Goal: Information Seeking & Learning: Learn about a topic

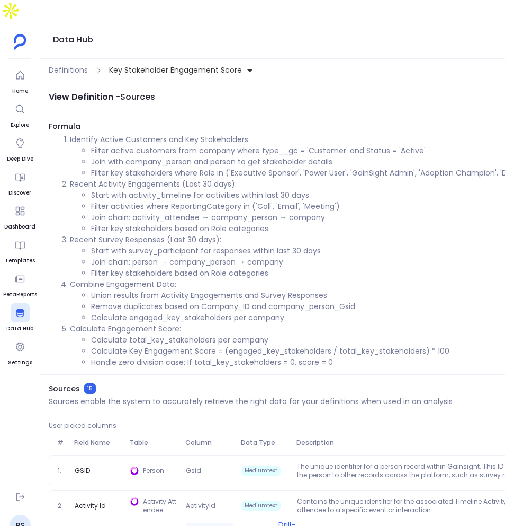
click at [189, 65] on span "Key Stakeholder Engagement Score" at bounding box center [175, 70] width 133 height 11
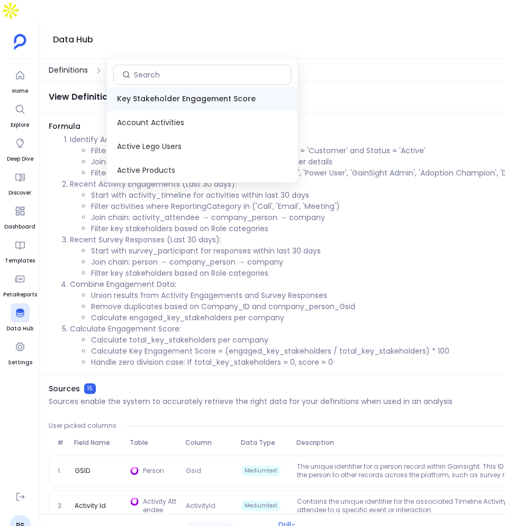
click at [74, 65] on span "Definitions" at bounding box center [68, 70] width 39 height 11
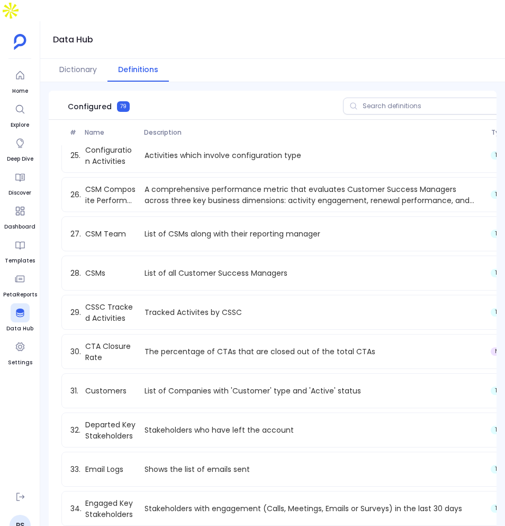
scroll to position [950, 0]
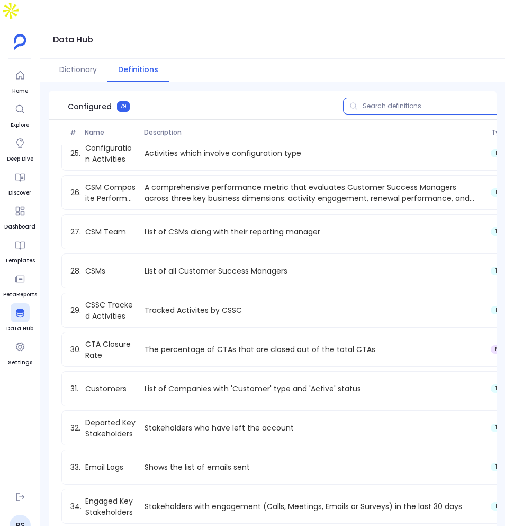
click at [395, 97] on input "text" at bounding box center [428, 105] width 170 height 17
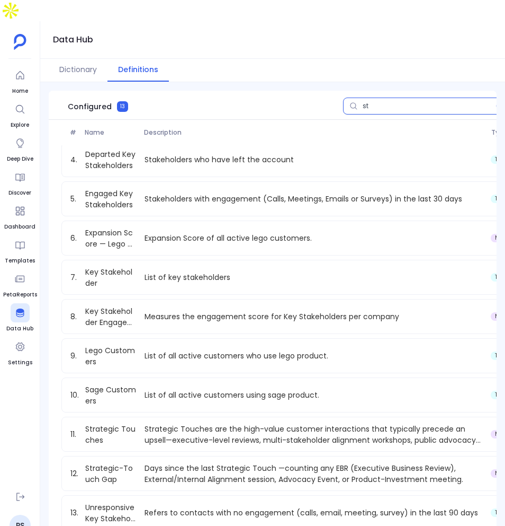
scroll to position [0, 0]
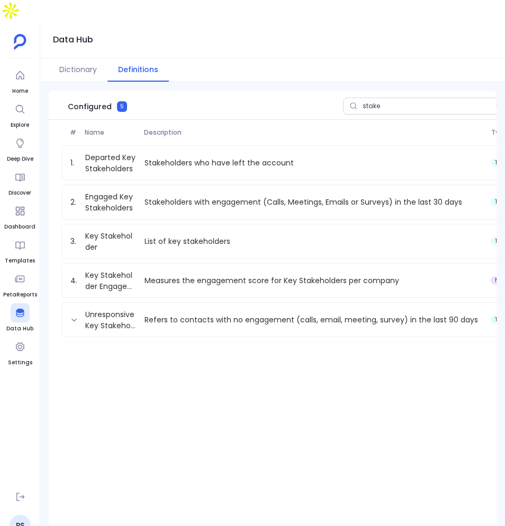
click at [380, 279] on div "1. Departed Key Stakeholders Stakeholders who have left the account term 2. Eng…" at bounding box center [314, 241] width 530 height 192
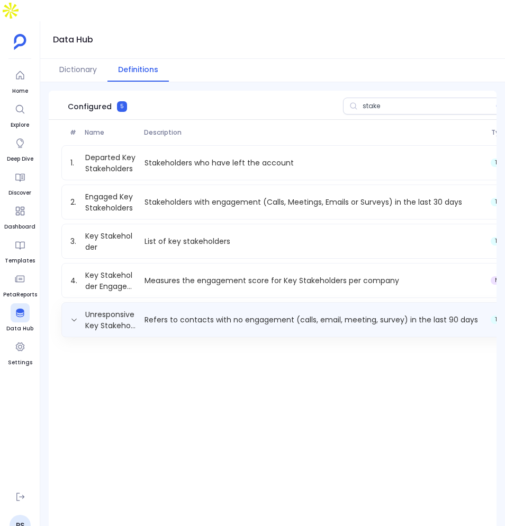
click at [382, 314] on p "Refers to contacts with no engagement (calls, email, meeting, survey) in the la…" at bounding box center [313, 319] width 346 height 11
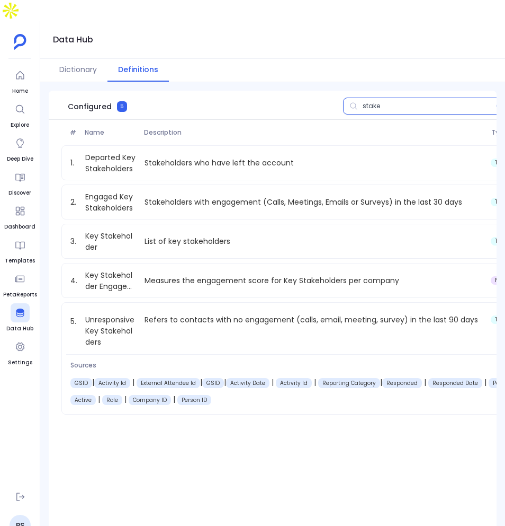
click at [415, 97] on input "stake" at bounding box center [428, 105] width 170 height 17
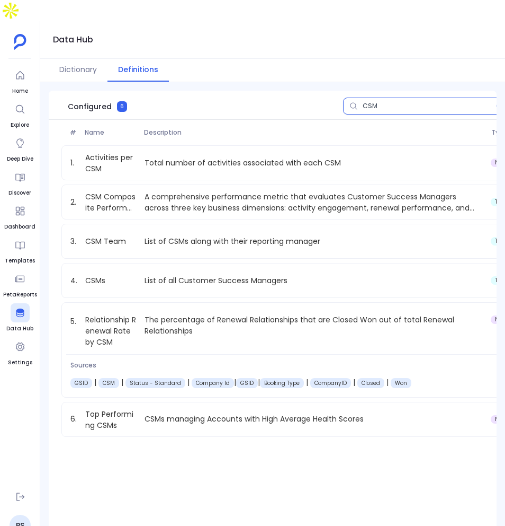
type input "CSM"
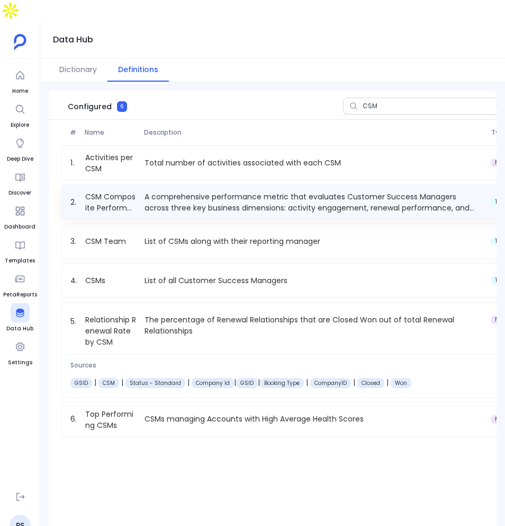
click at [354, 191] on p "A comprehensive performance metric that evaluates Customer Success Managers acr…" at bounding box center [313, 201] width 346 height 21
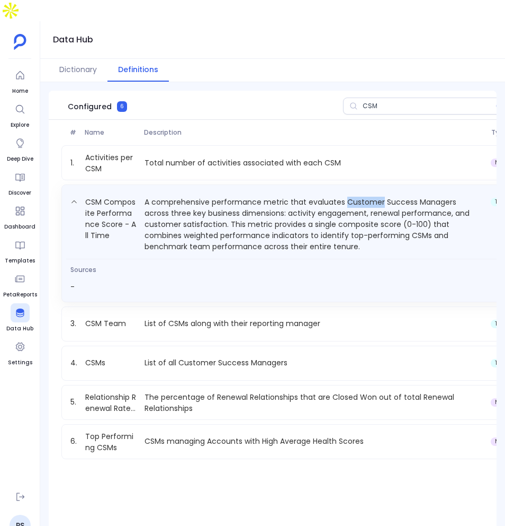
click at [354, 195] on p "A comprehensive performance metric that evaluates Customer Success Managers acr…" at bounding box center [313, 223] width 346 height 57
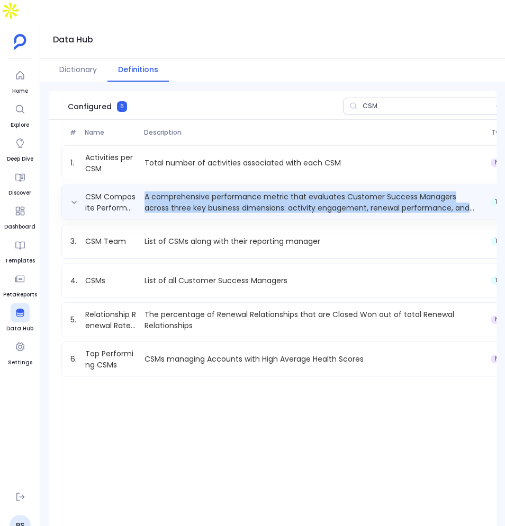
click at [354, 191] on p "A comprehensive performance metric that evaluates Customer Success Managers acr…" at bounding box center [313, 201] width 346 height 21
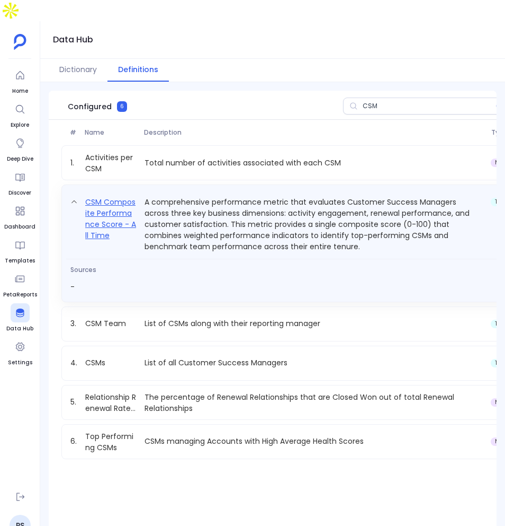
click at [119, 195] on link "CSM Composite Performance Score - All Time" at bounding box center [110, 223] width 59 height 57
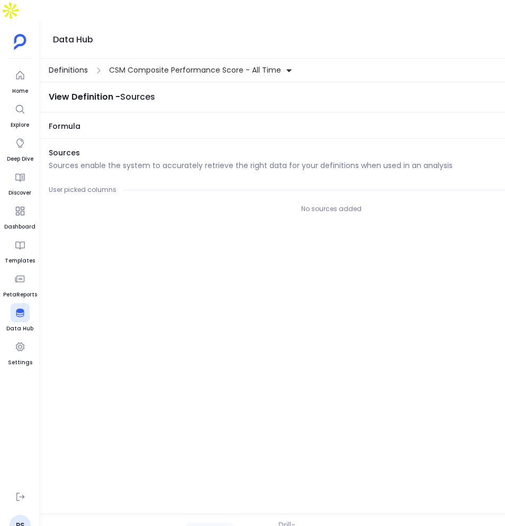
click at [72, 65] on span "Definitions" at bounding box center [68, 70] width 39 height 11
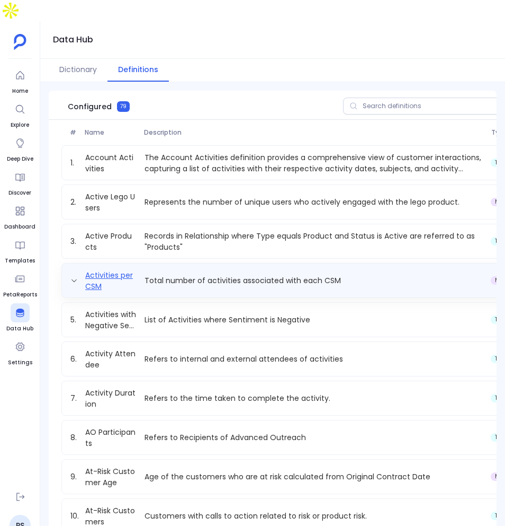
click at [108, 270] on link "Activities per CSM" at bounding box center [110, 280] width 59 height 21
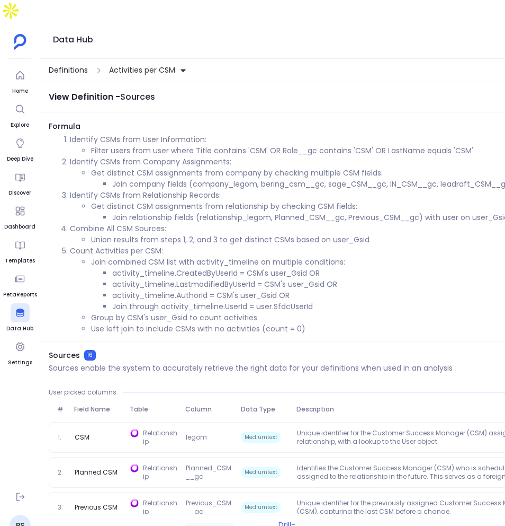
click at [79, 65] on span "Definitions" at bounding box center [68, 70] width 39 height 11
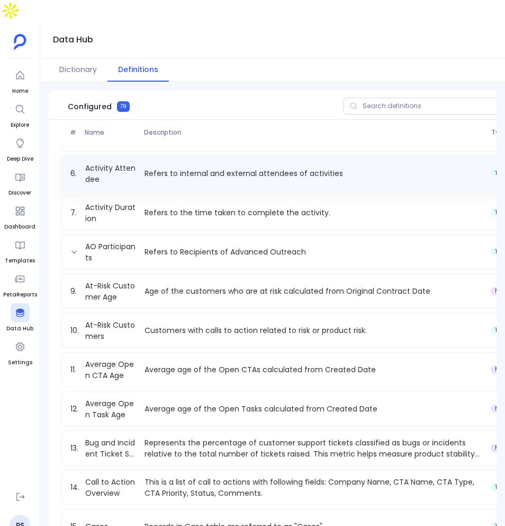
scroll to position [197, 0]
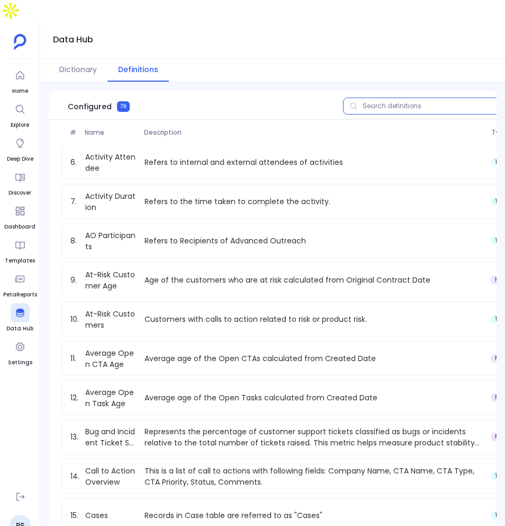
click at [402, 97] on input "text" at bounding box center [428, 105] width 170 height 17
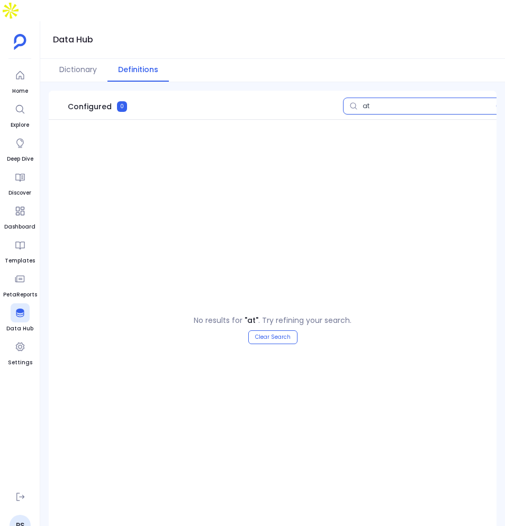
type input "a"
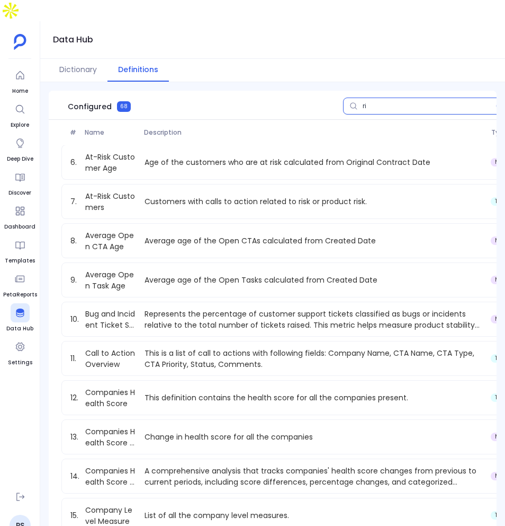
scroll to position [0, 0]
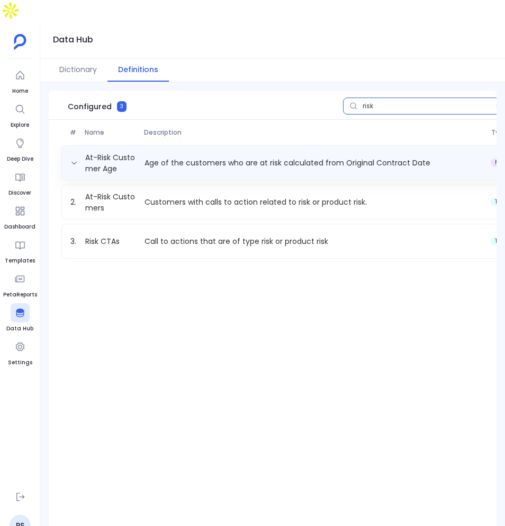
type input "risk"
click at [280, 157] on p "Age of the customers who are at risk calculated from Original Contract Date" at bounding box center [313, 162] width 346 height 11
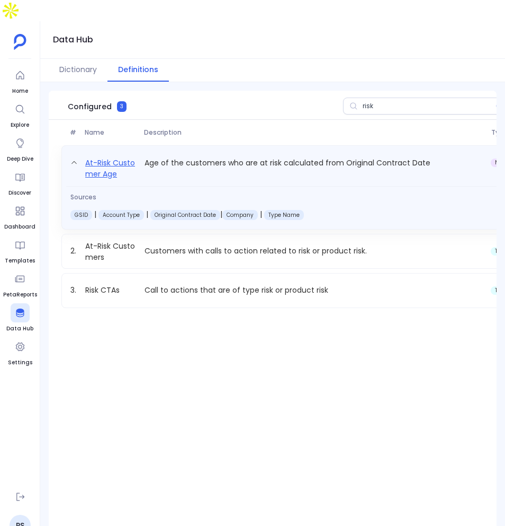
click at [103, 156] on link "At-Risk Customer Age" at bounding box center [110, 167] width 59 height 23
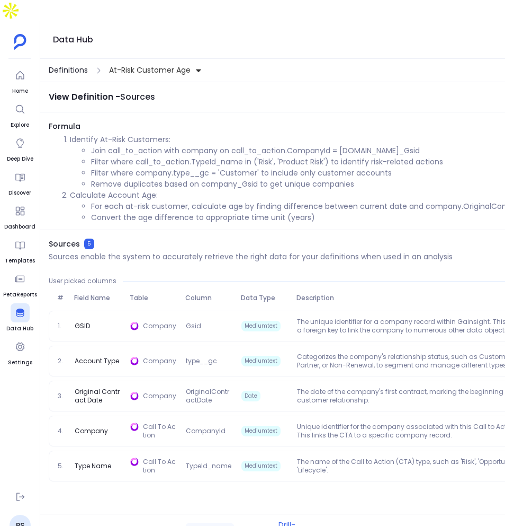
click at [67, 65] on span "Definitions" at bounding box center [68, 70] width 39 height 11
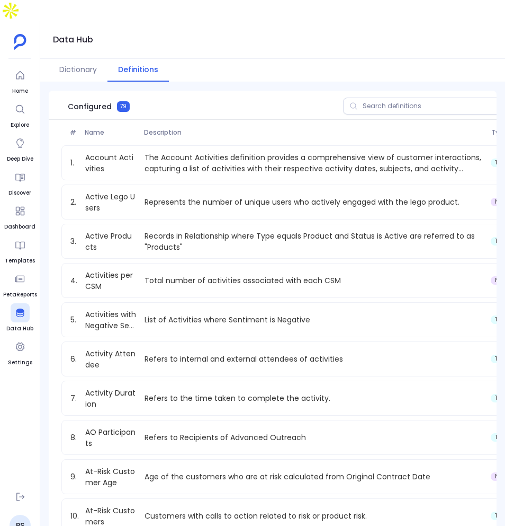
click at [361, 97] on span at bounding box center [353, 105] width 21 height 17
click at [361, 97] on input "text" at bounding box center [428, 105] width 170 height 17
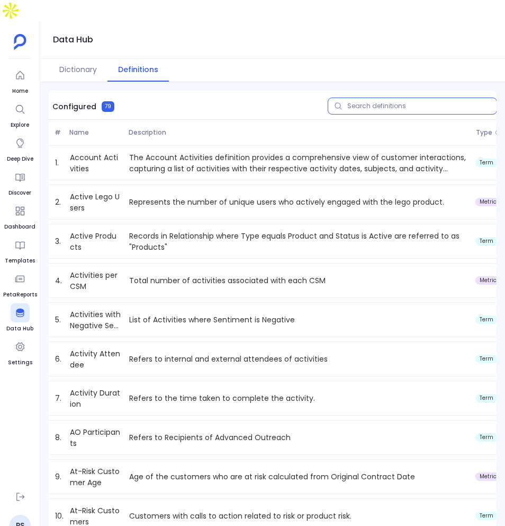
click at [375, 97] on input "text" at bounding box center [413, 105] width 170 height 17
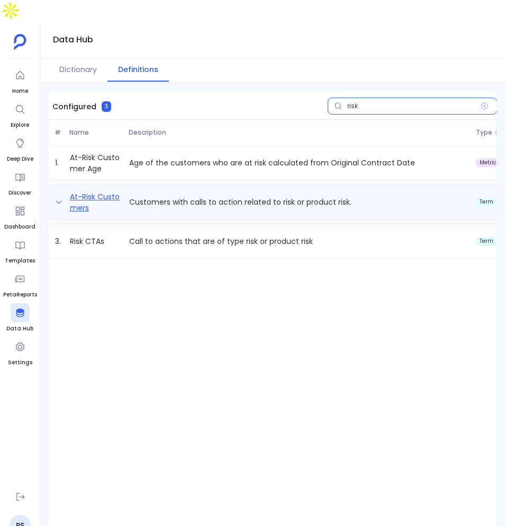
type input "risk"
click at [80, 191] on link "At-Risk Customers" at bounding box center [95, 201] width 59 height 21
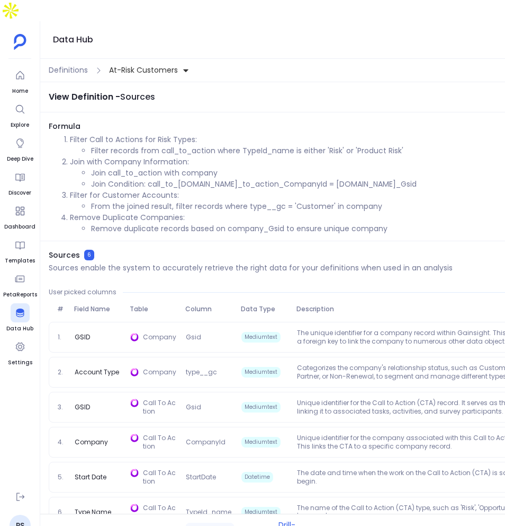
click at [55, 59] on div "Definitions At-Risk Customers" at bounding box center [272, 70] width 465 height 23
click at [59, 65] on span "Definitions" at bounding box center [68, 70] width 39 height 11
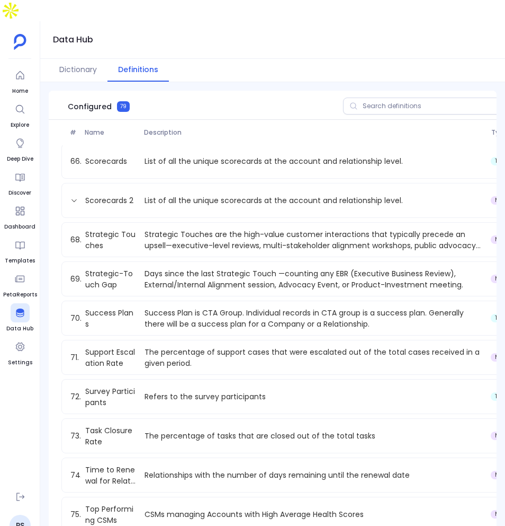
scroll to position [2620, 0]
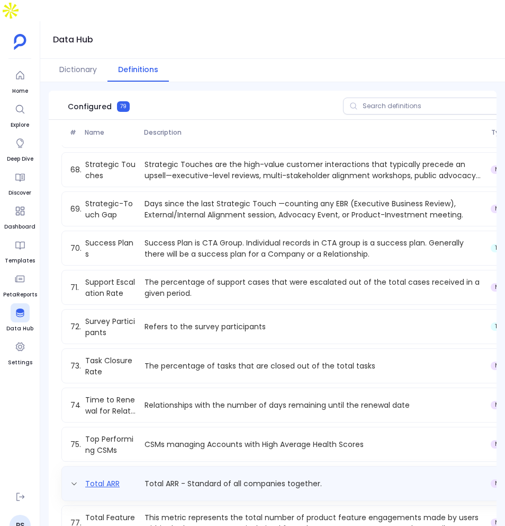
click at [115, 475] on div "Total ARR Total ARR - Standard of all companies together. metric" at bounding box center [313, 483] width 495 height 17
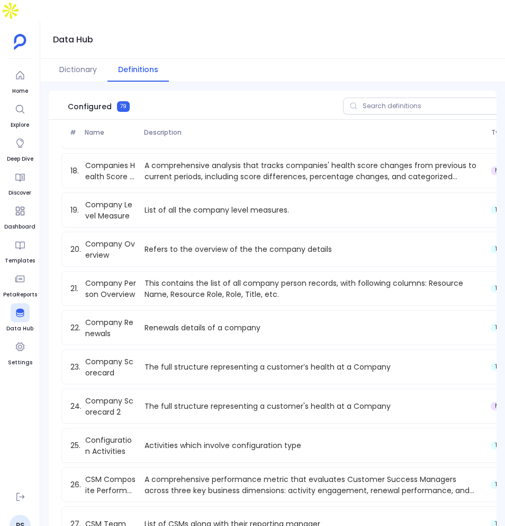
scroll to position [527, 0]
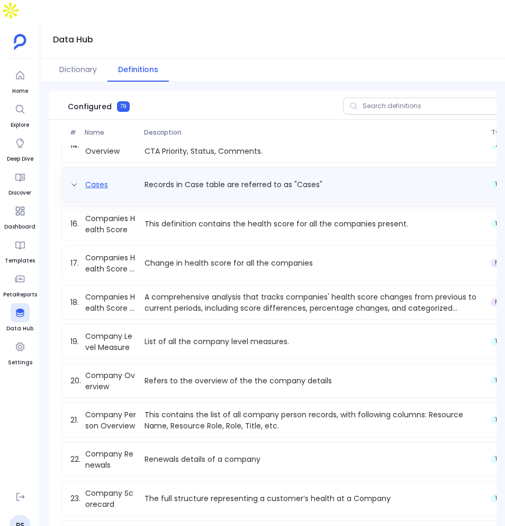
click at [93, 179] on link "Cases" at bounding box center [96, 184] width 31 height 11
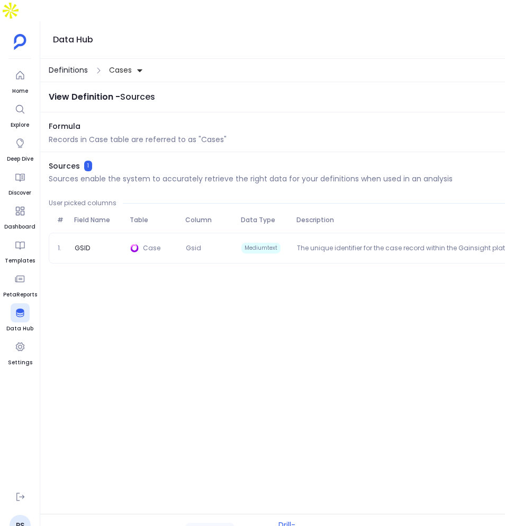
click at [72, 65] on span "Definitions" at bounding box center [68, 70] width 39 height 11
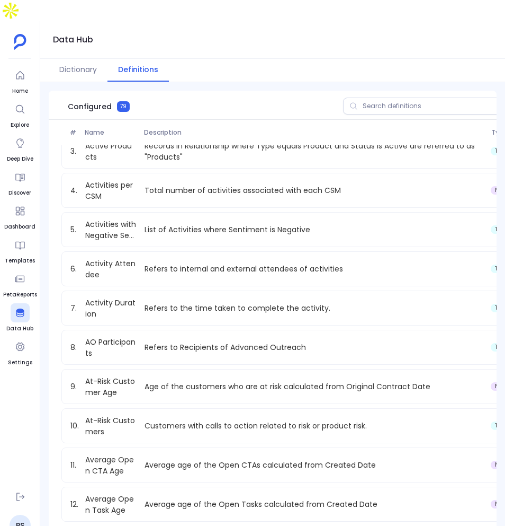
scroll to position [123, 0]
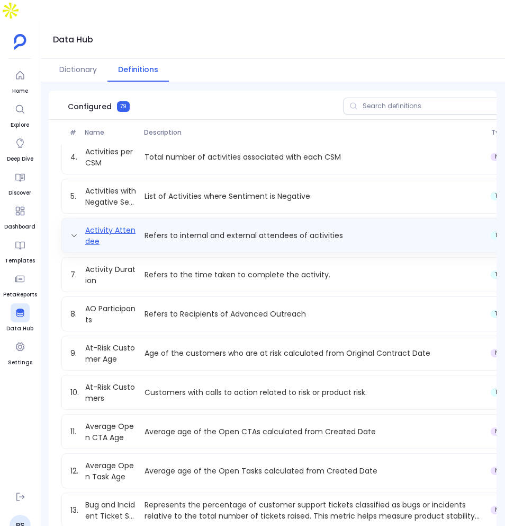
click at [116, 225] on link "Activity Attendee" at bounding box center [110, 235] width 59 height 21
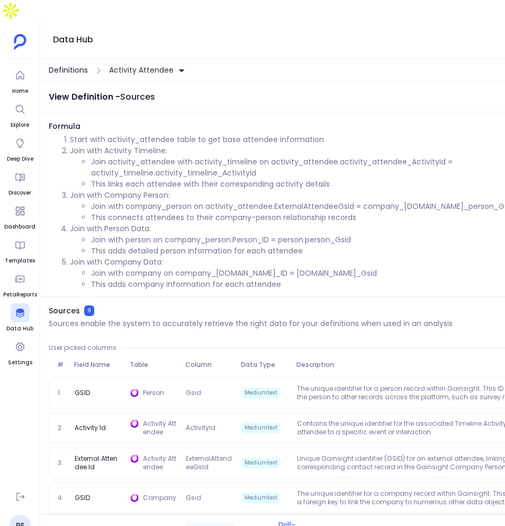
click at [79, 65] on span "Definitions" at bounding box center [68, 70] width 39 height 11
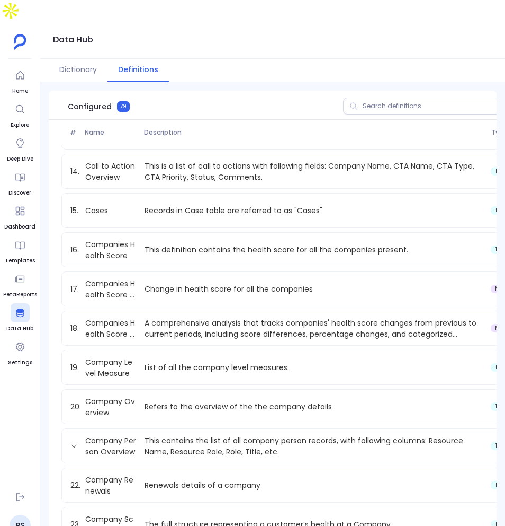
scroll to position [527, 0]
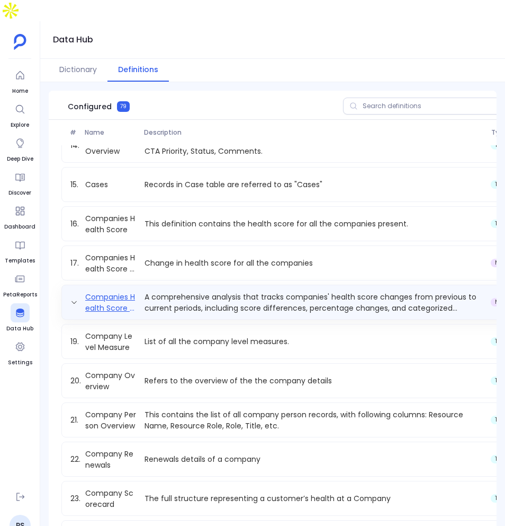
click at [123, 291] on link "Companies Health Score Change Analysis" at bounding box center [110, 301] width 59 height 21
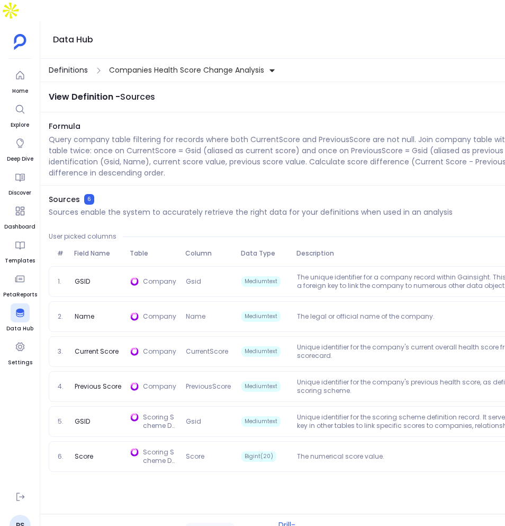
click at [78, 65] on span "Definitions" at bounding box center [68, 70] width 39 height 11
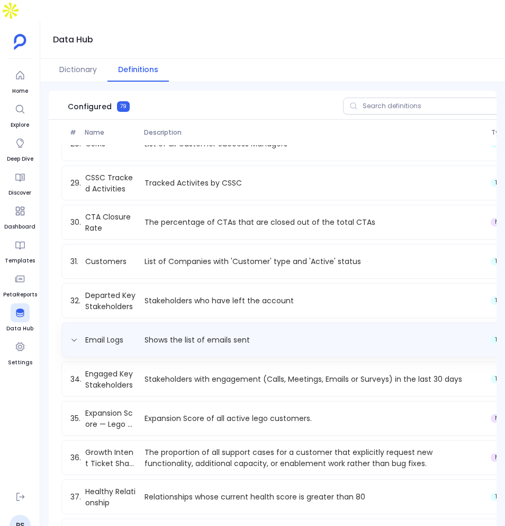
scroll to position [1095, 0]
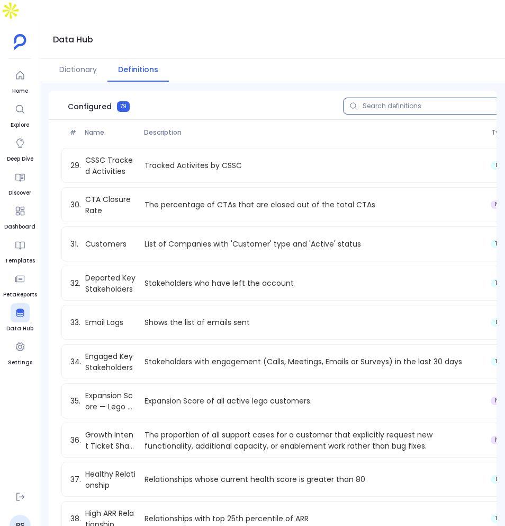
click at [398, 97] on input "text" at bounding box center [428, 105] width 170 height 17
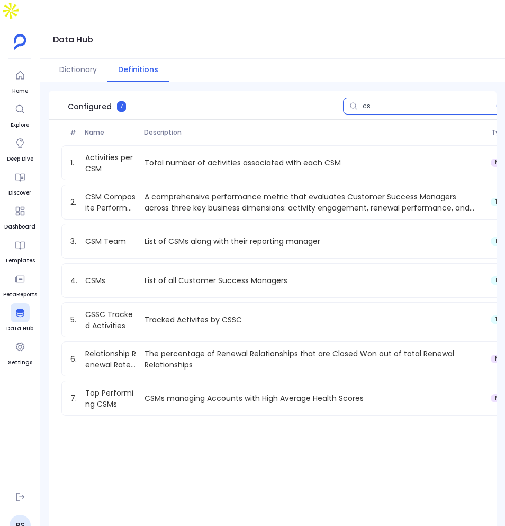
scroll to position [0, 0]
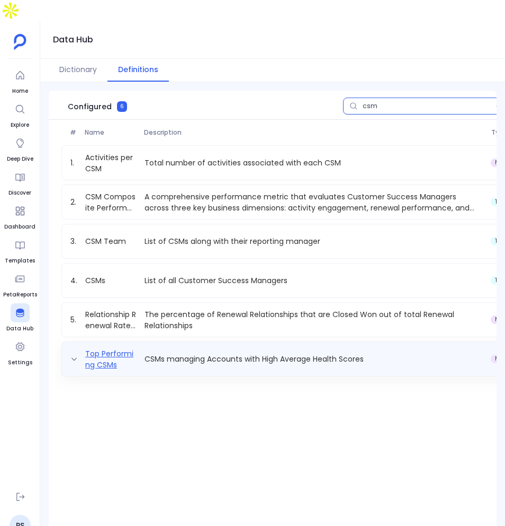
type input "csm"
click at [103, 348] on link "Top Performing CSMs" at bounding box center [110, 358] width 59 height 21
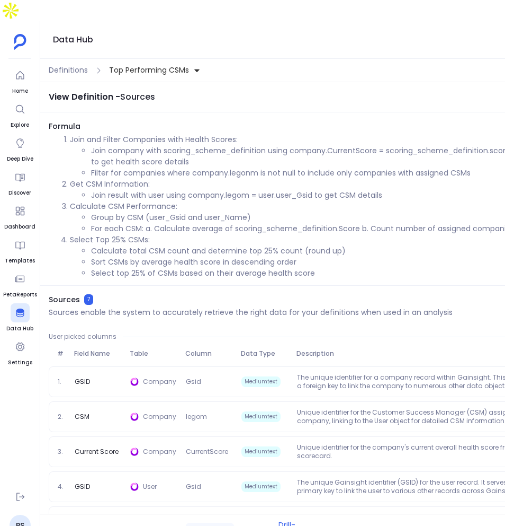
click at [183, 245] on li "Calculate total CSM count and determine top 25% count (round up)" at bounding box center [352, 250] width 523 height 11
click at [73, 59] on div "Definitions Top Performing CSMs" at bounding box center [272, 70] width 465 height 23
click at [65, 60] on div "Definitions Top Performing CSMs" at bounding box center [272, 70] width 465 height 23
click at [67, 65] on span "Definitions" at bounding box center [68, 70] width 39 height 11
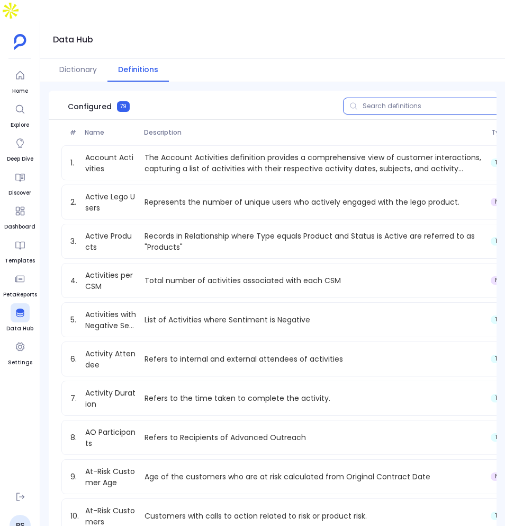
click at [382, 97] on input "text" at bounding box center [428, 105] width 170 height 17
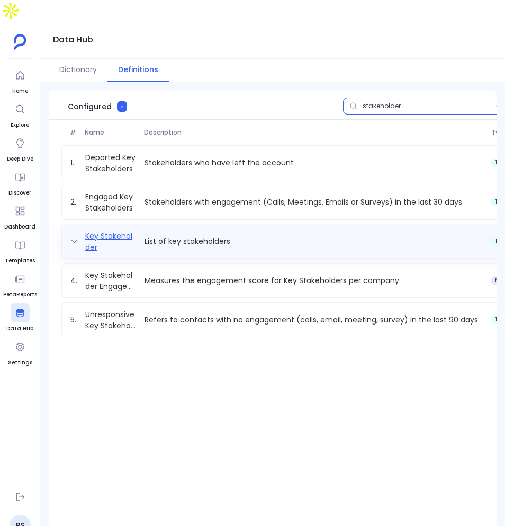
type input "stakeholder"
click at [111, 230] on link "Key Stakeholder" at bounding box center [110, 240] width 59 height 21
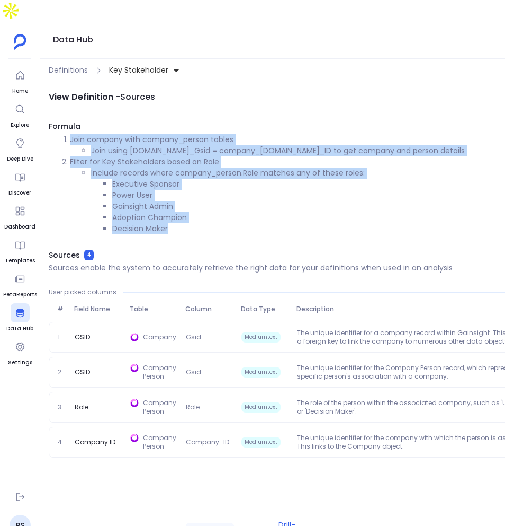
drag, startPoint x: 71, startPoint y: 118, endPoint x: 213, endPoint y: 209, distance: 169.1
click at [213, 209] on ol "Join company with company_person tables Join using [DOMAIN_NAME]_Gsid = company…" at bounding box center [332, 184] width 566 height 100
copy ol "Join company with company_person tables Join using [DOMAIN_NAME]_Gsid = company…"
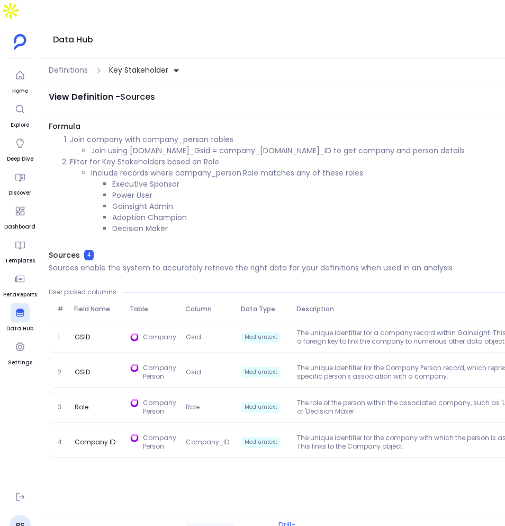
click at [178, 167] on li "Include records where company_person.Role matches any of these roles: Executive…" at bounding box center [352, 200] width 523 height 67
click at [72, 65] on span "Definitions" at bounding box center [68, 70] width 39 height 11
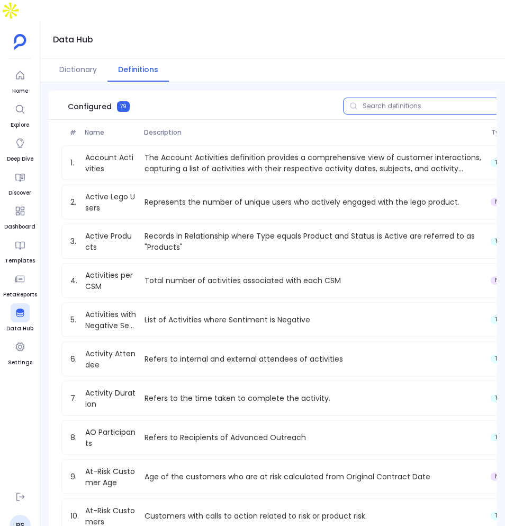
click at [404, 97] on input "text" at bounding box center [428, 105] width 170 height 17
type input "j"
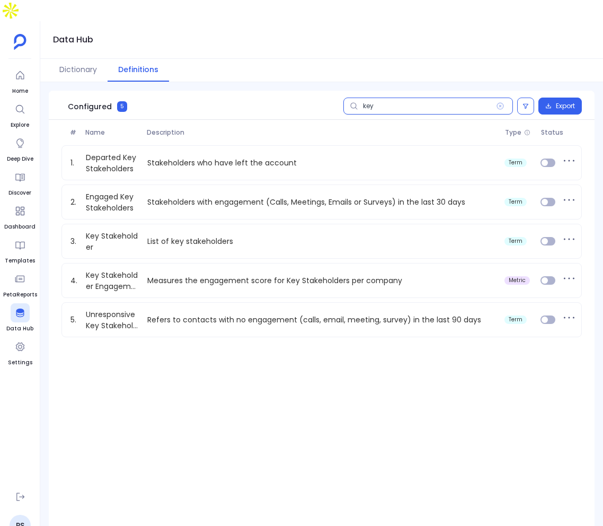
type input "key"
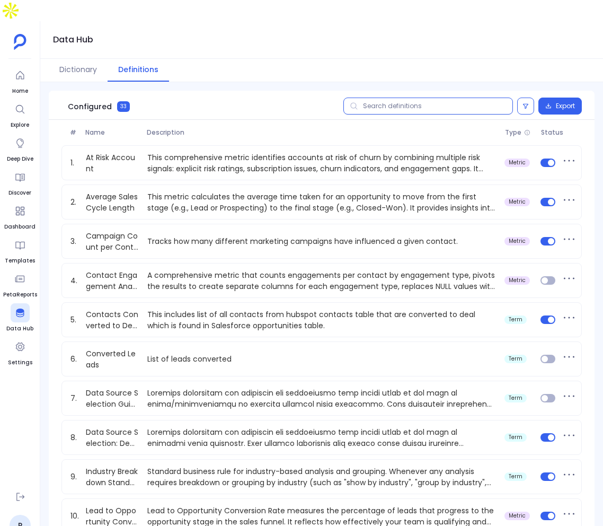
click at [411, 97] on input "text" at bounding box center [428, 105] width 170 height 17
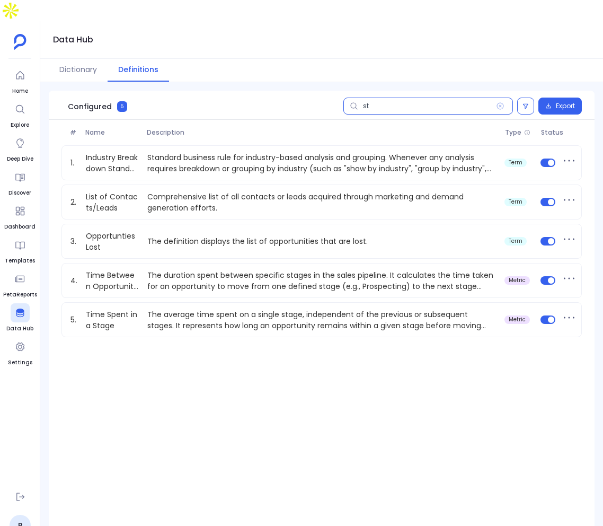
type input "s"
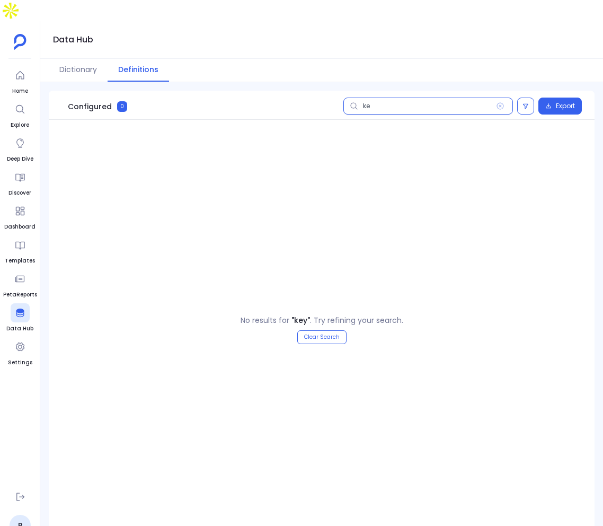
type input "k"
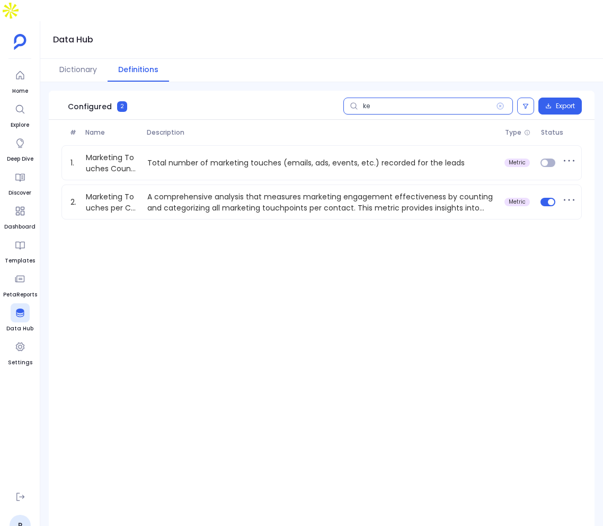
type input "k"
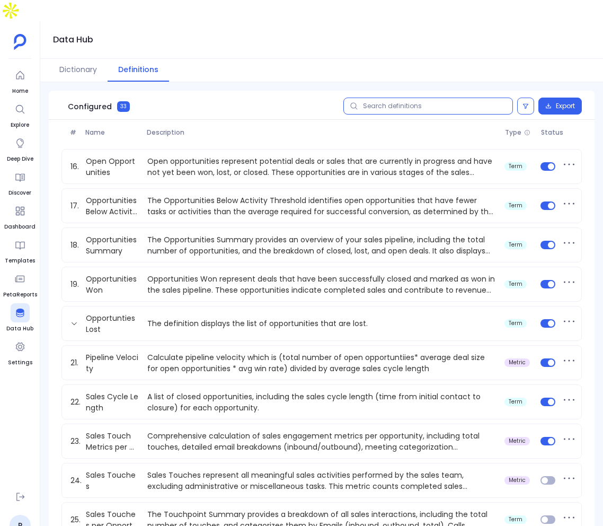
scroll to position [905, 0]
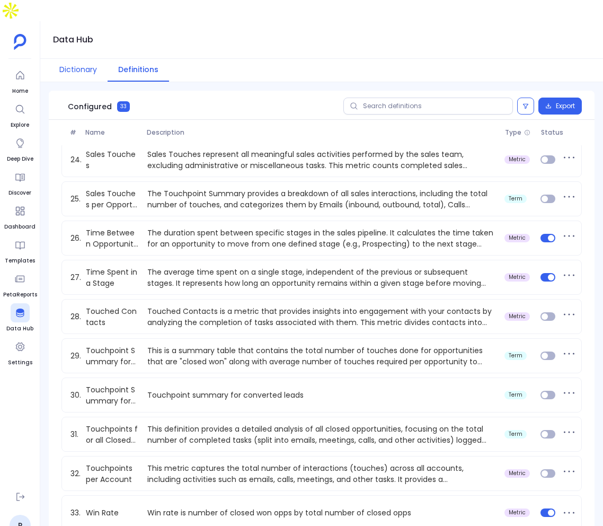
click at [59, 59] on button "Dictionary" at bounding box center [78, 70] width 59 height 23
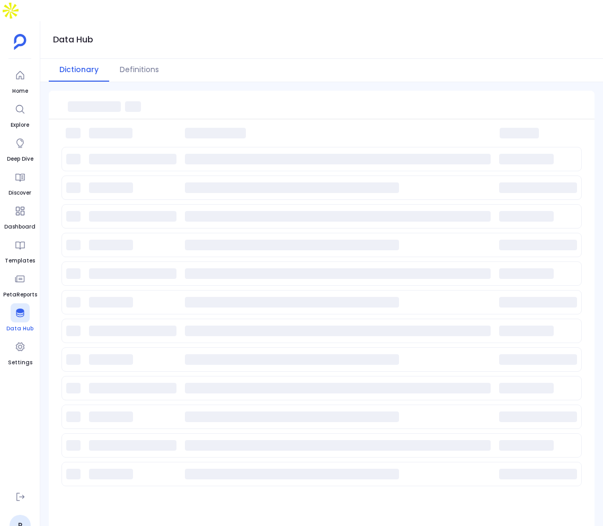
click at [21, 308] on icon at bounding box center [20, 312] width 8 height 8
click at [138, 59] on button "Definitions" at bounding box center [139, 70] width 60 height 23
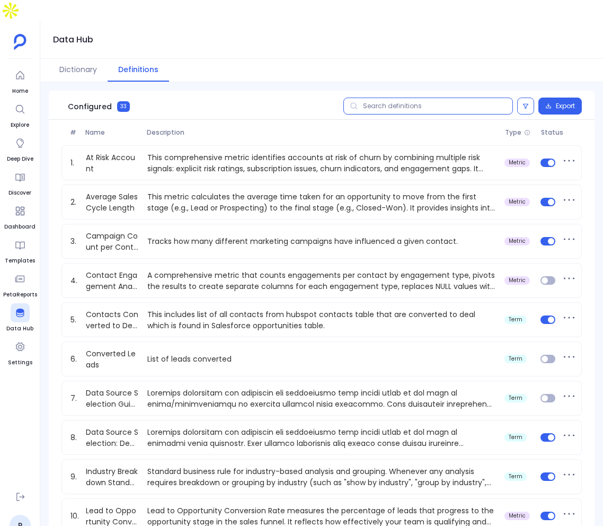
click at [399, 97] on input "text" at bounding box center [428, 105] width 170 height 17
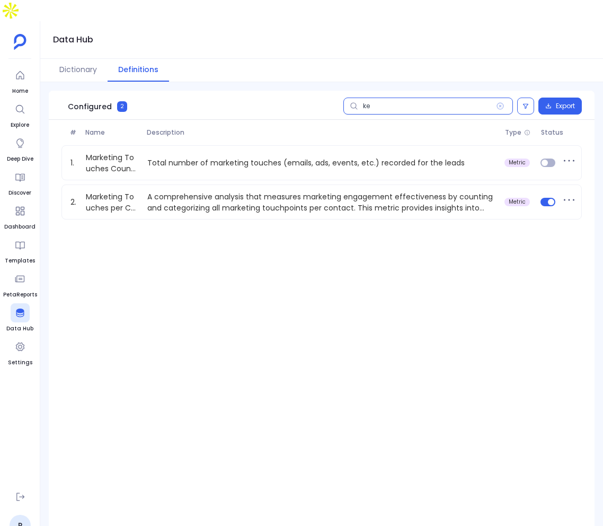
type input "k"
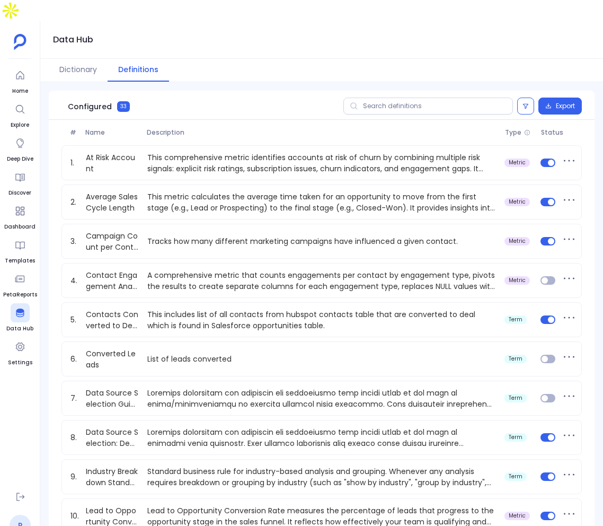
click at [20, 514] on link "P" at bounding box center [20, 524] width 21 height 21
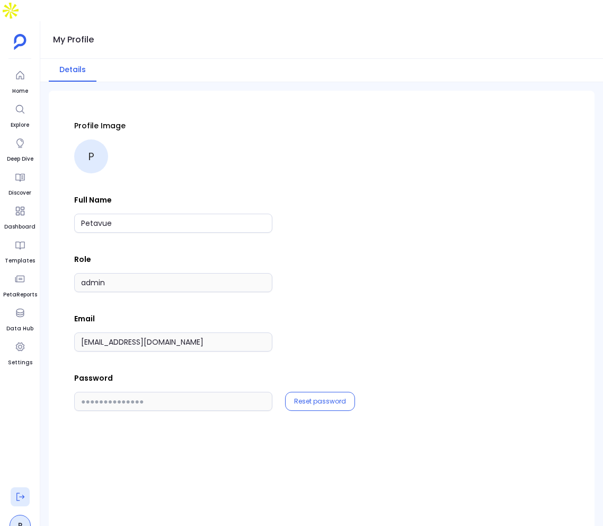
click at [27, 487] on button at bounding box center [20, 496] width 19 height 19
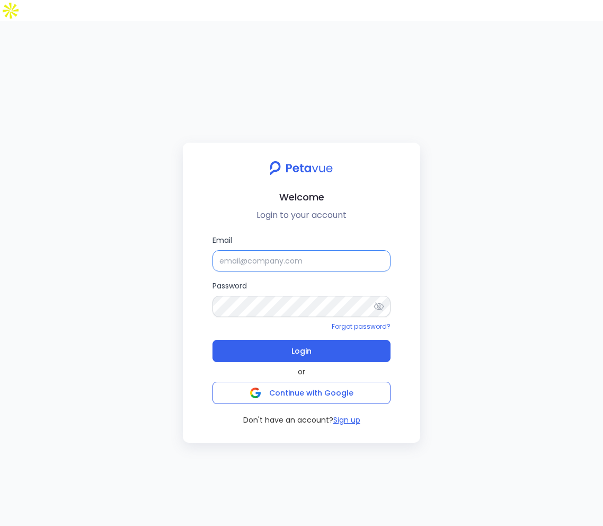
click at [298, 250] on input "Email" at bounding box center [301, 260] width 178 height 21
type input "support+gsgongmasked@petavue.com"
click at [301, 343] on span "Login" at bounding box center [301, 350] width 20 height 15
